Goal: Task Accomplishment & Management: Use online tool/utility

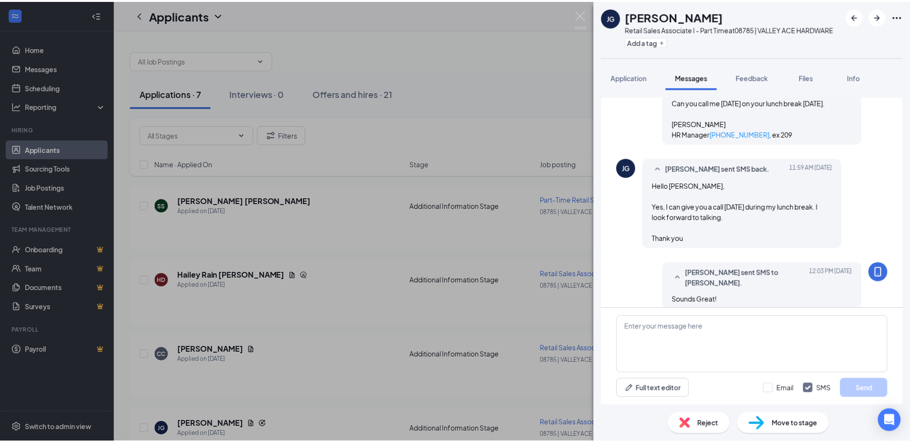
scroll to position [580, 0]
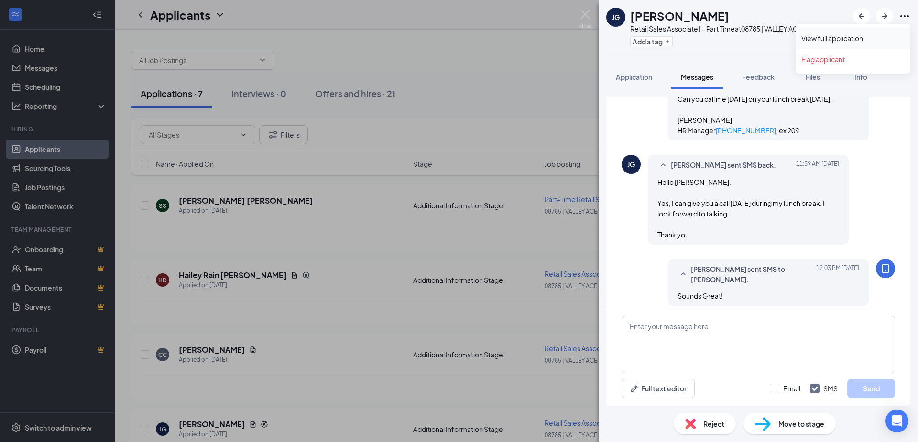
click at [856, 36] on link "View full application" at bounding box center [852, 38] width 103 height 10
click at [580, 13] on img at bounding box center [585, 19] width 12 height 19
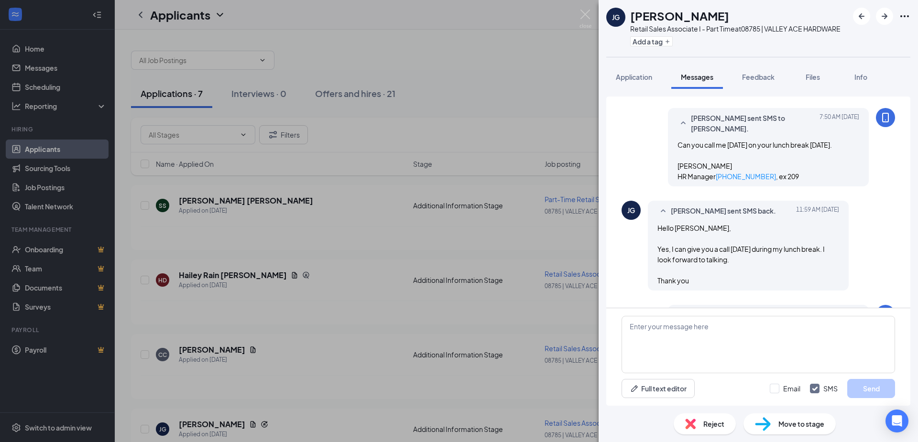
scroll to position [580, 0]
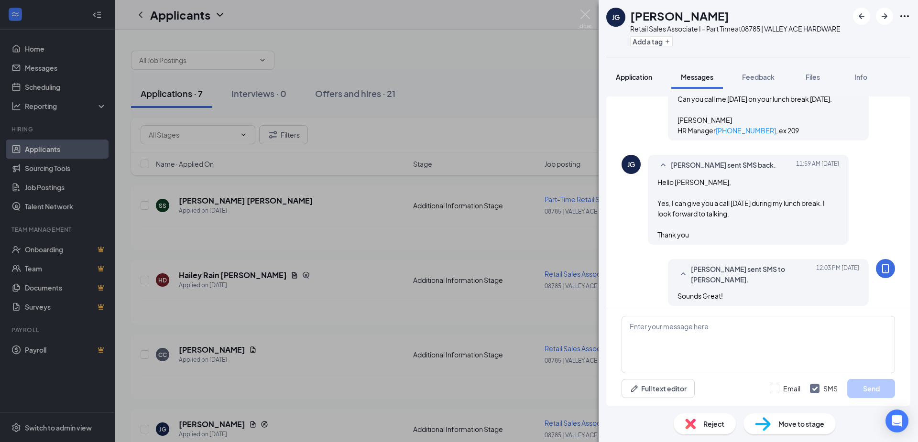
click at [639, 77] on span "Application" at bounding box center [634, 77] width 36 height 9
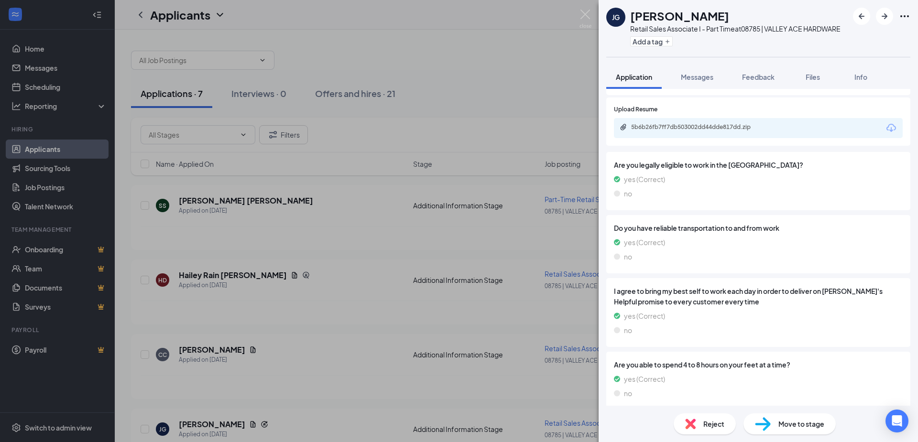
scroll to position [813, 0]
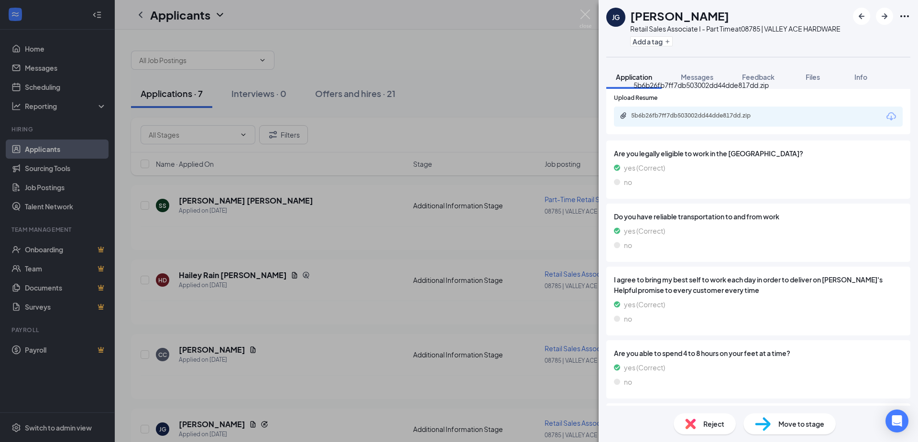
click at [715, 112] on div "5b6b26fb7ff7db503002dd44dde817dd.zip" at bounding box center [698, 116] width 134 height 8
drag, startPoint x: 838, startPoint y: 342, endPoint x: 829, endPoint y: 344, distance: 9.2
click at [838, 348] on span "Are you able to spend 4 to 8 hours on your feet at a time?" at bounding box center [758, 353] width 289 height 11
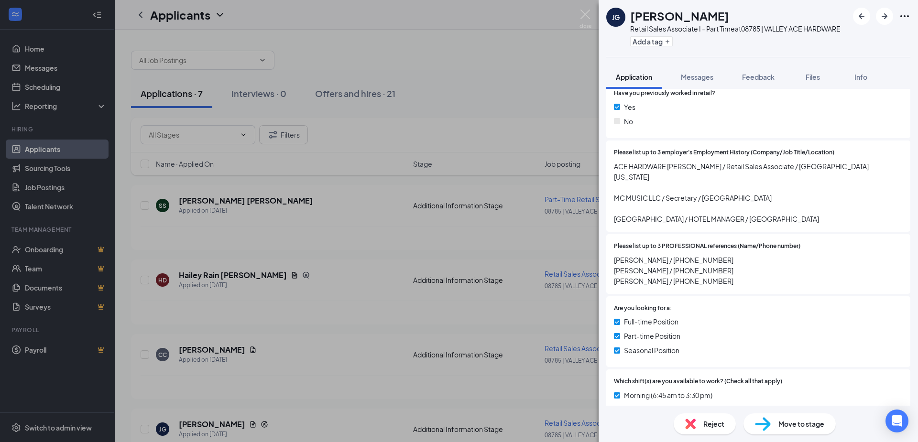
scroll to position [239, 0]
